Goal: Information Seeking & Learning: Learn about a topic

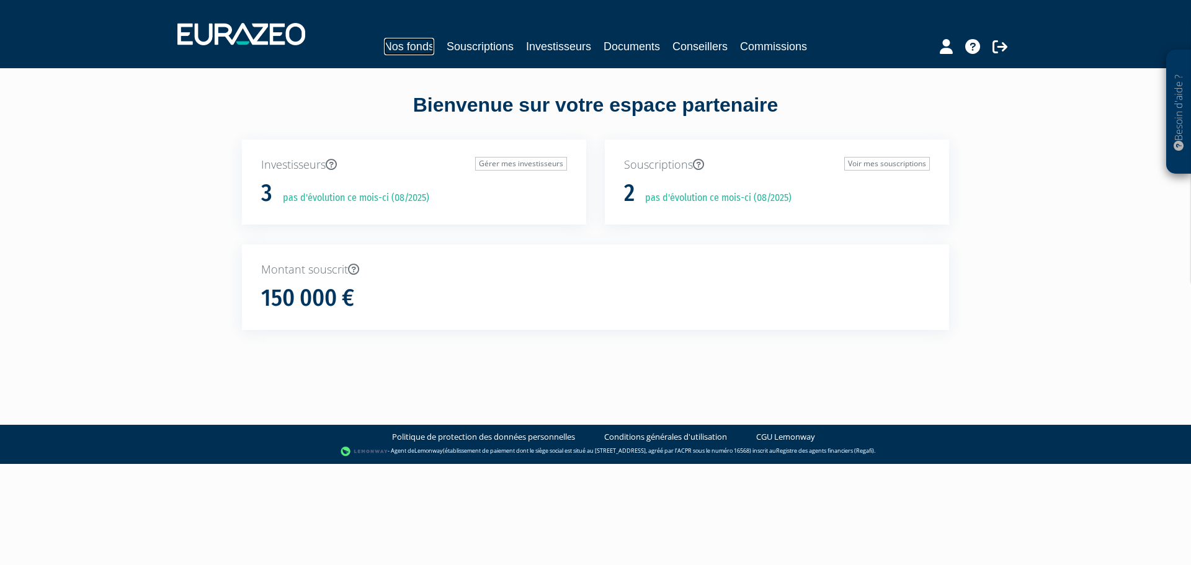
click at [420, 42] on link "Nos fonds" at bounding box center [409, 46] width 50 height 17
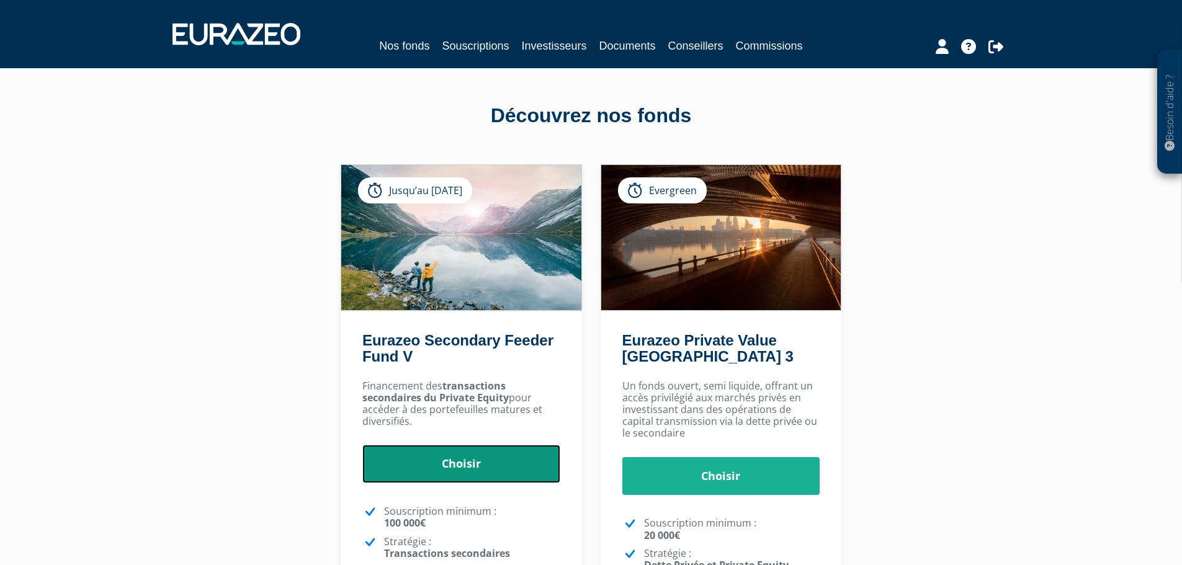
click at [473, 465] on link "Choisir" at bounding box center [461, 464] width 198 height 38
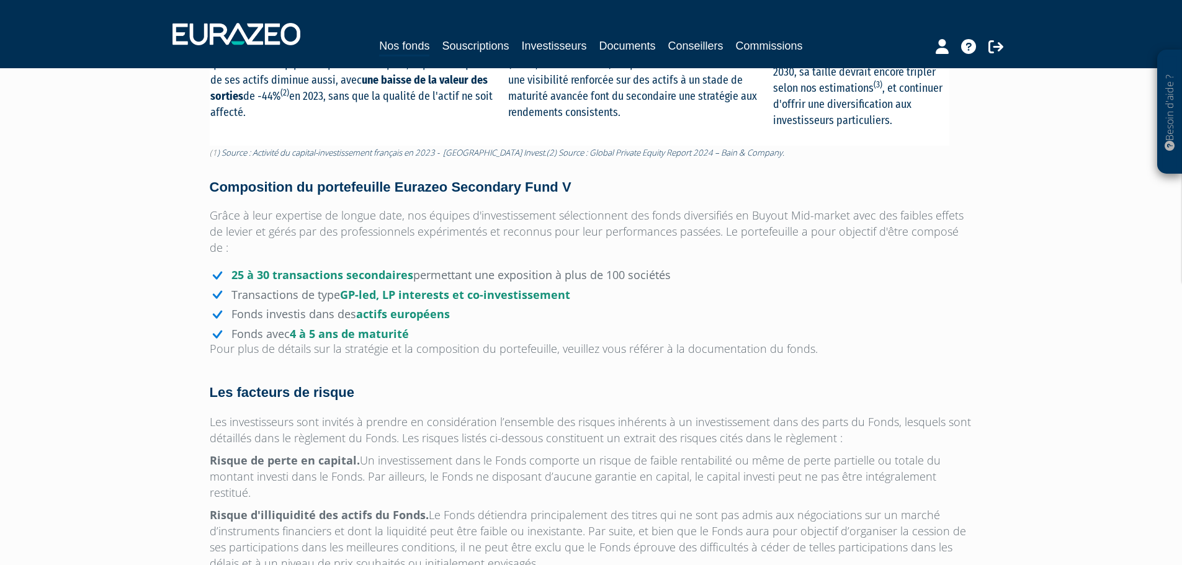
scroll to position [806, 0]
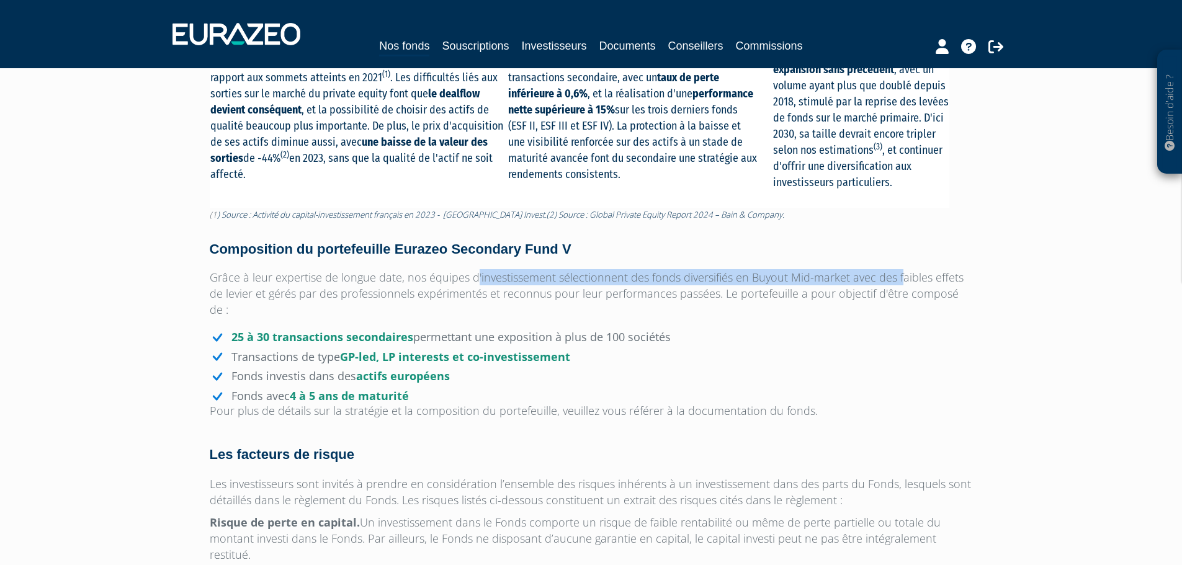
drag, startPoint x: 475, startPoint y: 278, endPoint x: 894, endPoint y: 268, distance: 419.5
click at [894, 268] on div "Eurazeo Secondary Feeder Fund V Eurazeo Secondary Feeder Fund V avec une souscr…" at bounding box center [591, 286] width 763 height 1012
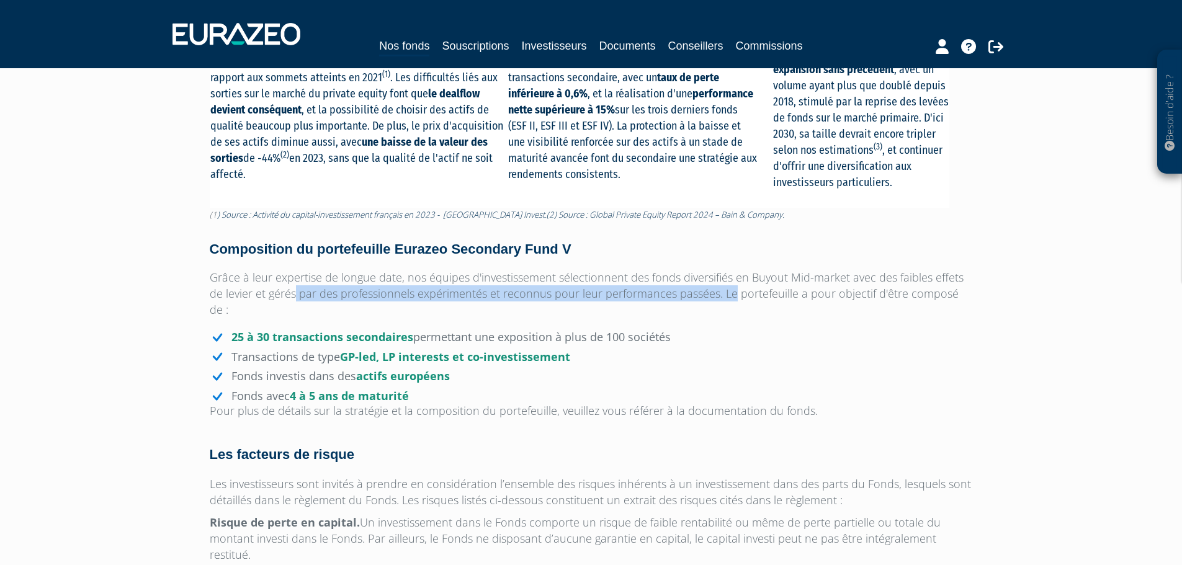
drag, startPoint x: 279, startPoint y: 297, endPoint x: 712, endPoint y: 291, distance: 433.1
click at [712, 291] on p "Grâce à leur expertise de longue date, nos équipes d'investissement sélectionne…" at bounding box center [591, 293] width 763 height 48
click at [654, 290] on p "Grâce à leur expertise de longue date, nos équipes d'investissement sélectionne…" at bounding box center [591, 293] width 763 height 48
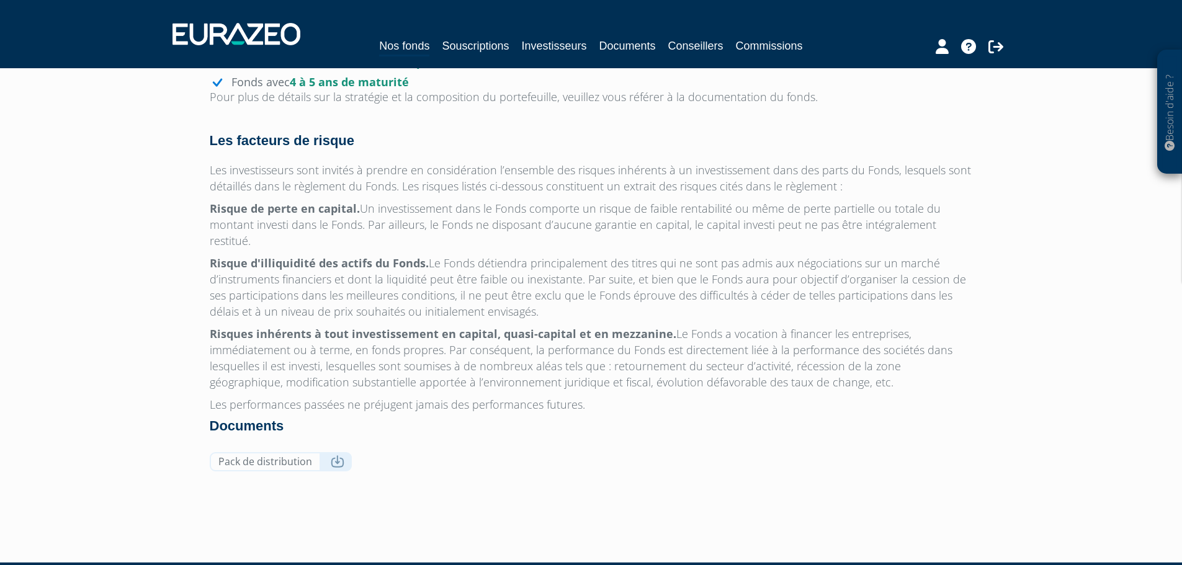
scroll to position [1126, 0]
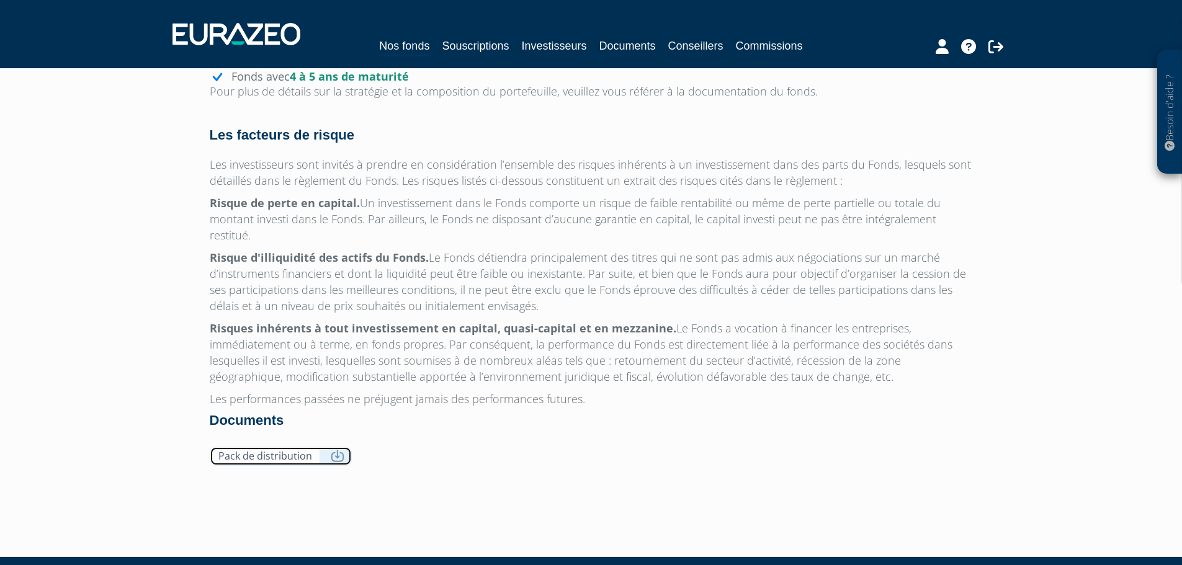
click at [336, 450] on icon at bounding box center [338, 456] width 14 height 12
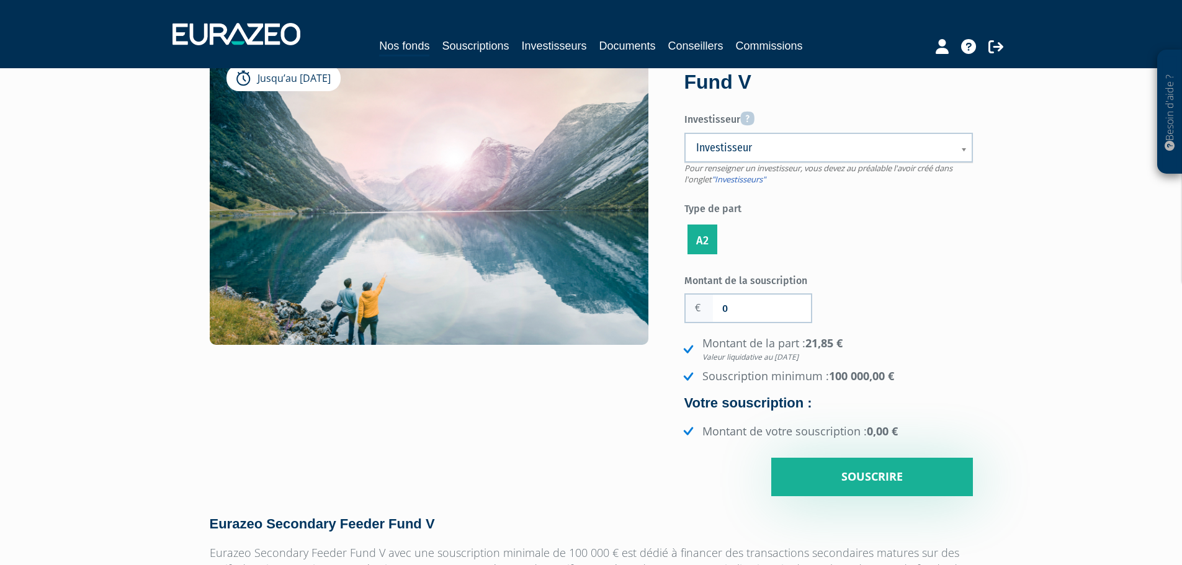
scroll to position [0, 0]
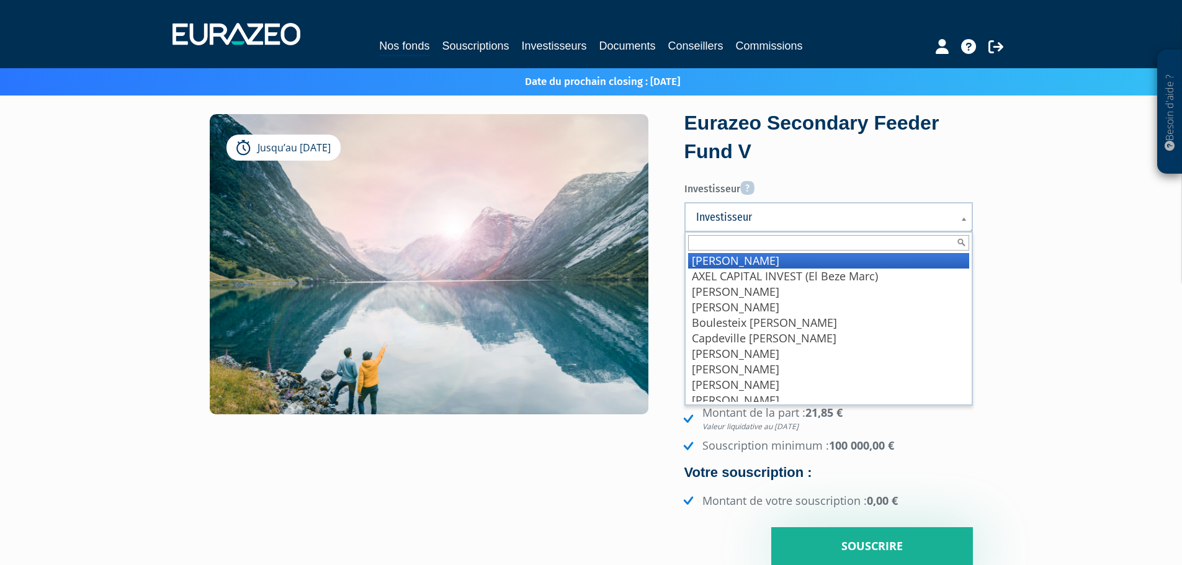
click at [813, 223] on span "Investisseur" at bounding box center [820, 217] width 249 height 15
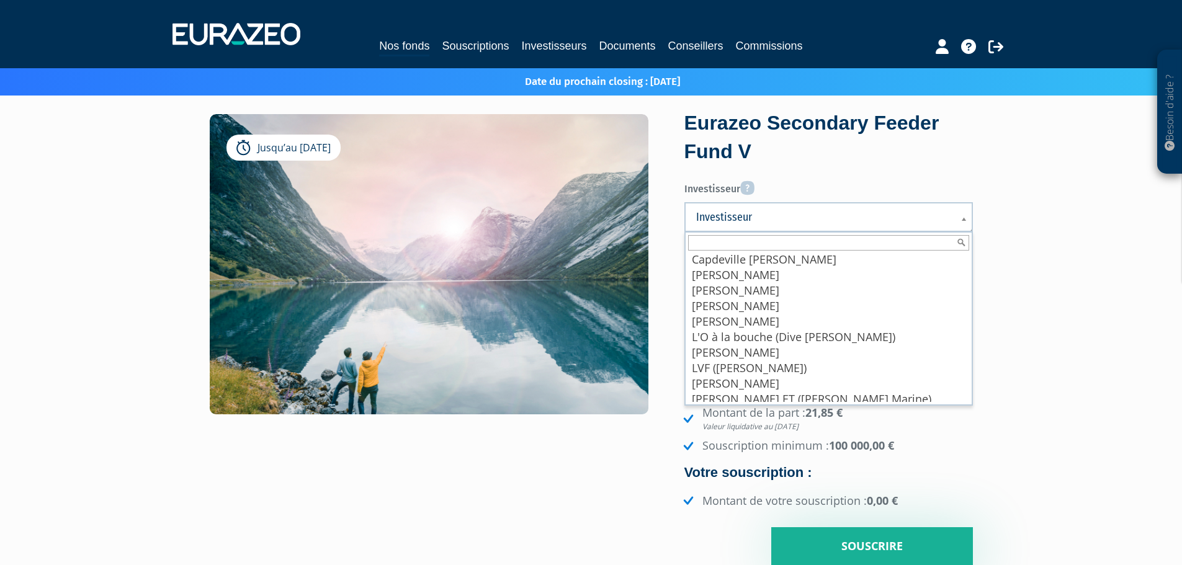
scroll to position [115, 0]
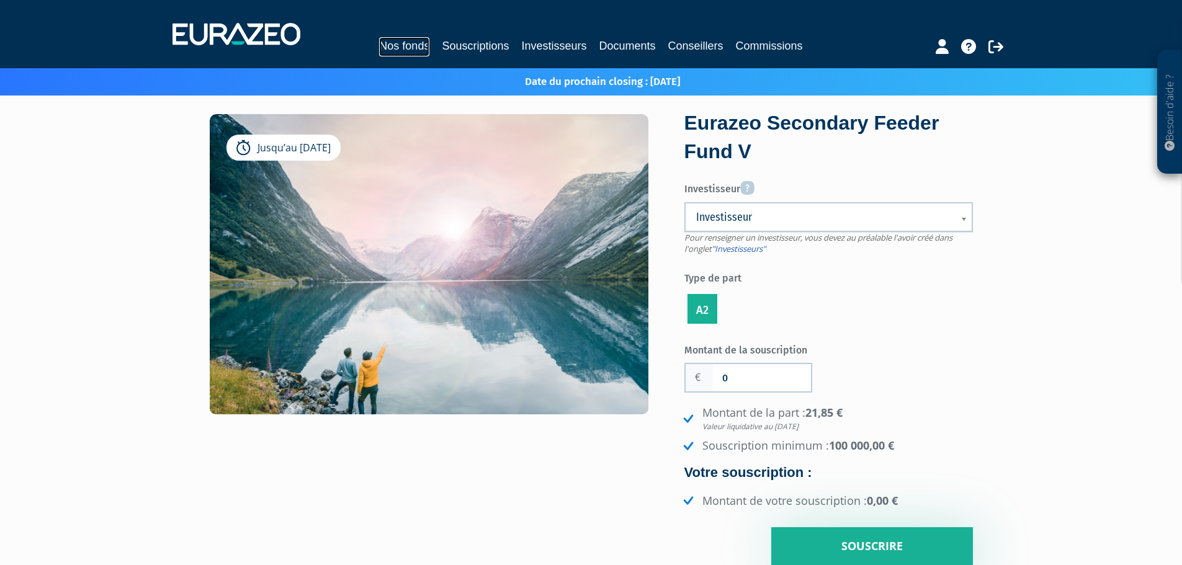
click at [401, 48] on link "Nos fonds" at bounding box center [404, 46] width 50 height 19
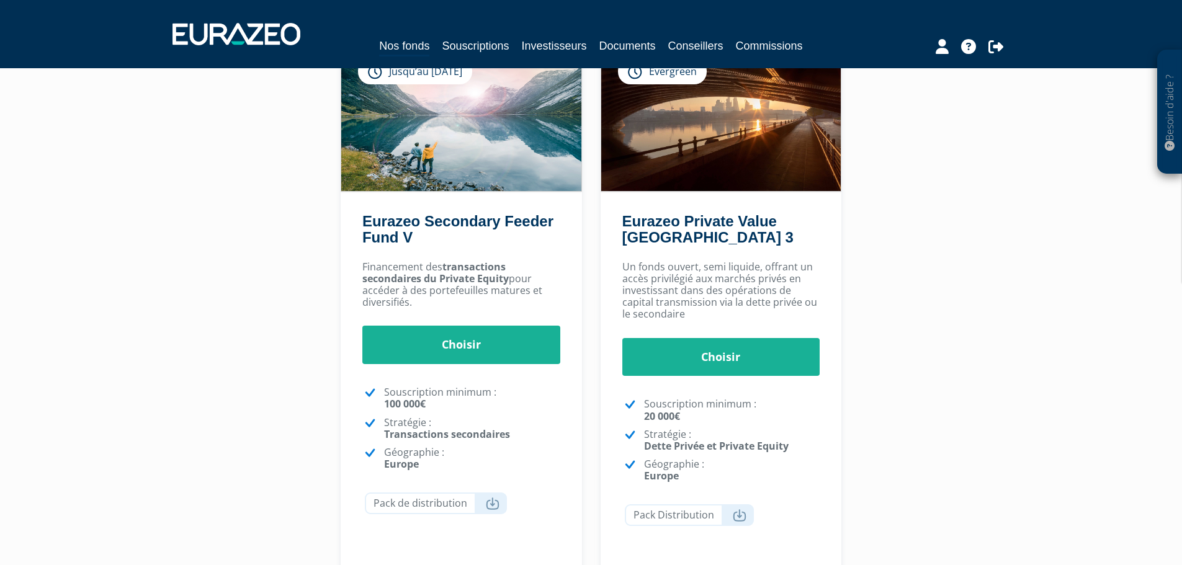
scroll to position [124, 0]
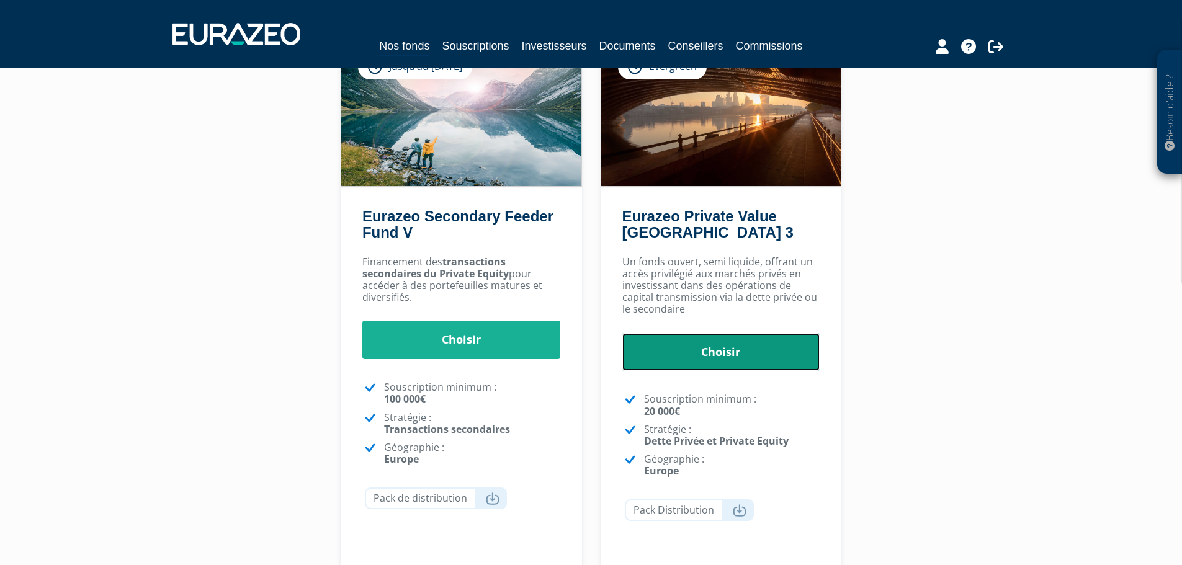
click at [709, 353] on link "Choisir" at bounding box center [721, 352] width 198 height 38
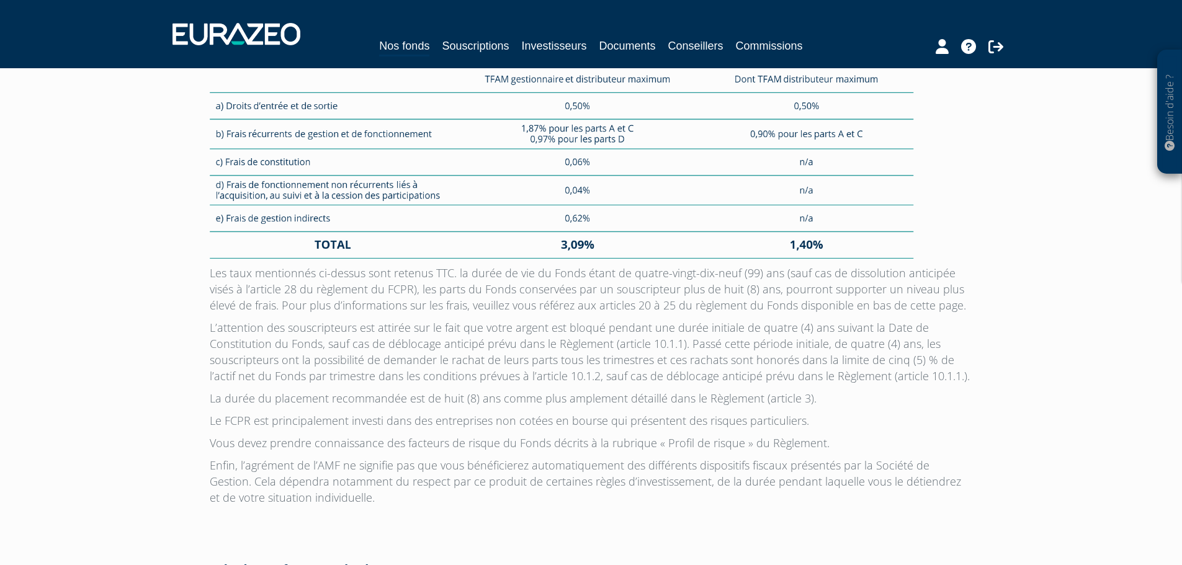
scroll to position [3288, 0]
